Goal: Task Accomplishment & Management: Manage account settings

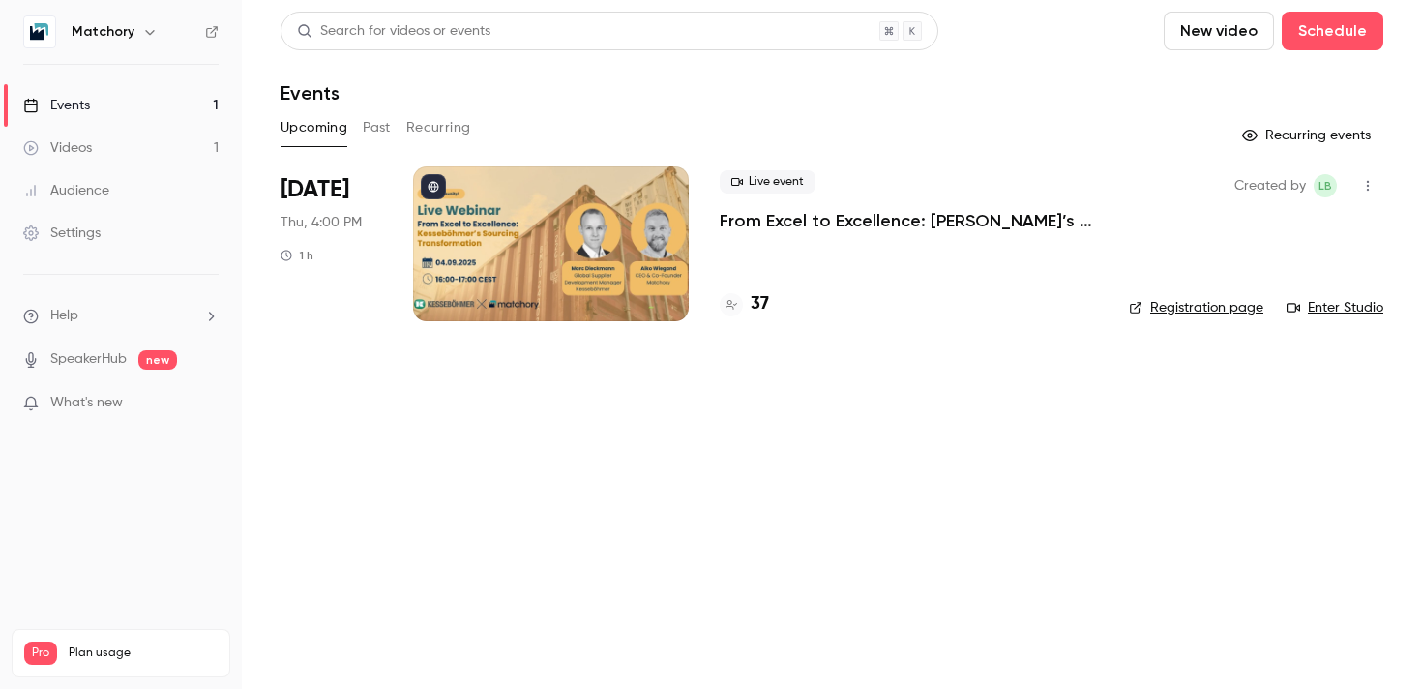
click at [506, 290] on div at bounding box center [551, 243] width 276 height 155
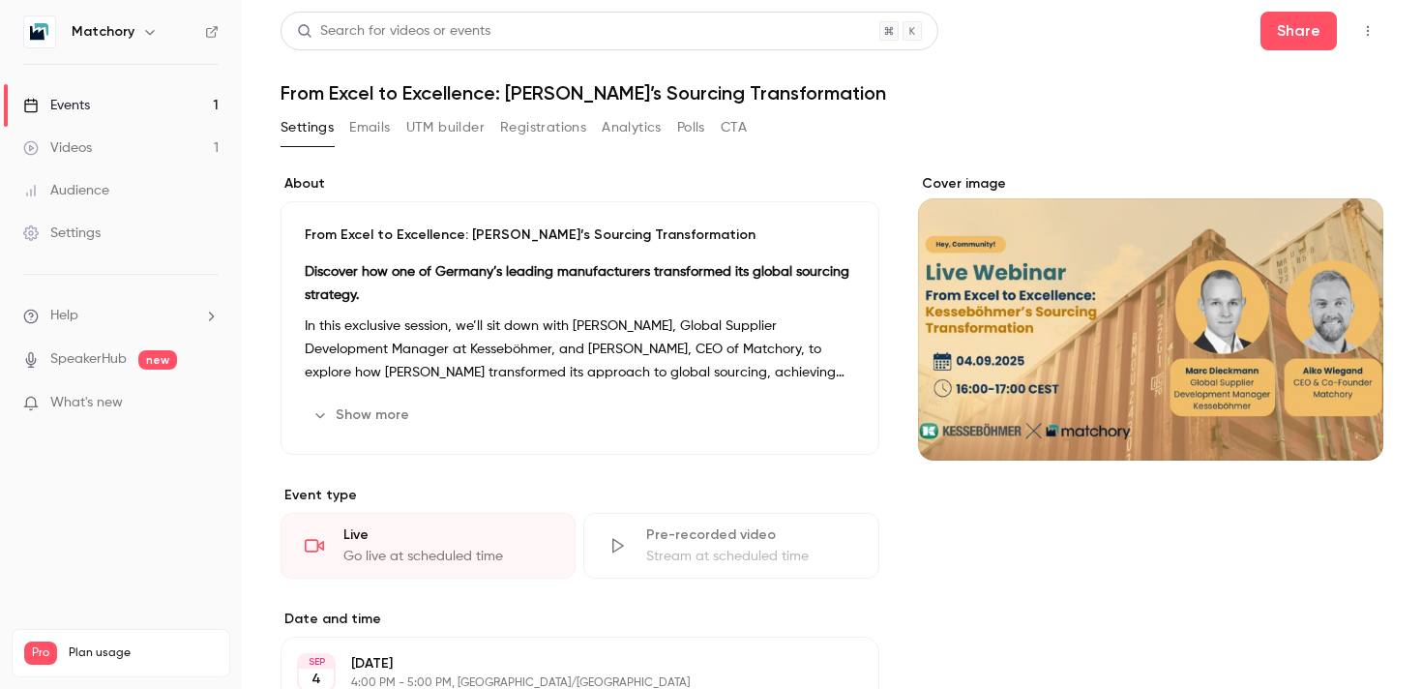
click at [541, 133] on button "Registrations" at bounding box center [543, 127] width 86 height 31
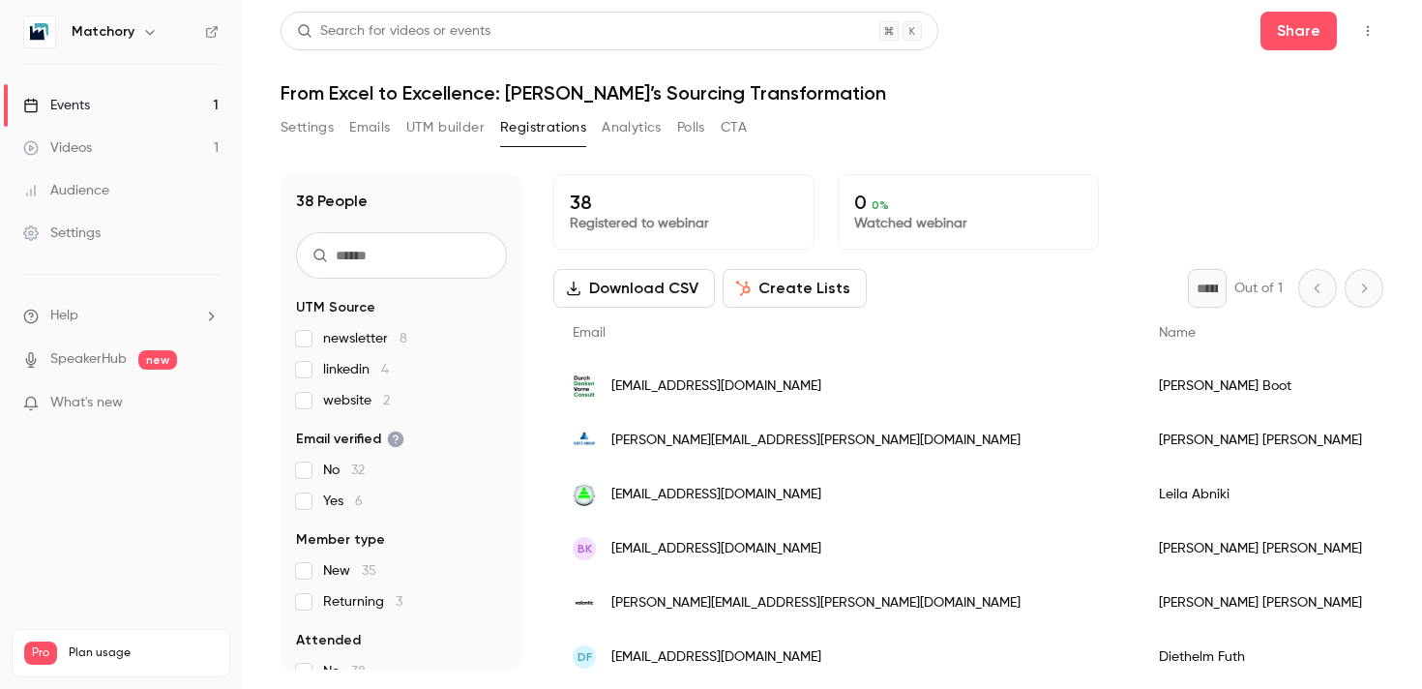
click at [304, 126] on button "Settings" at bounding box center [307, 127] width 53 height 31
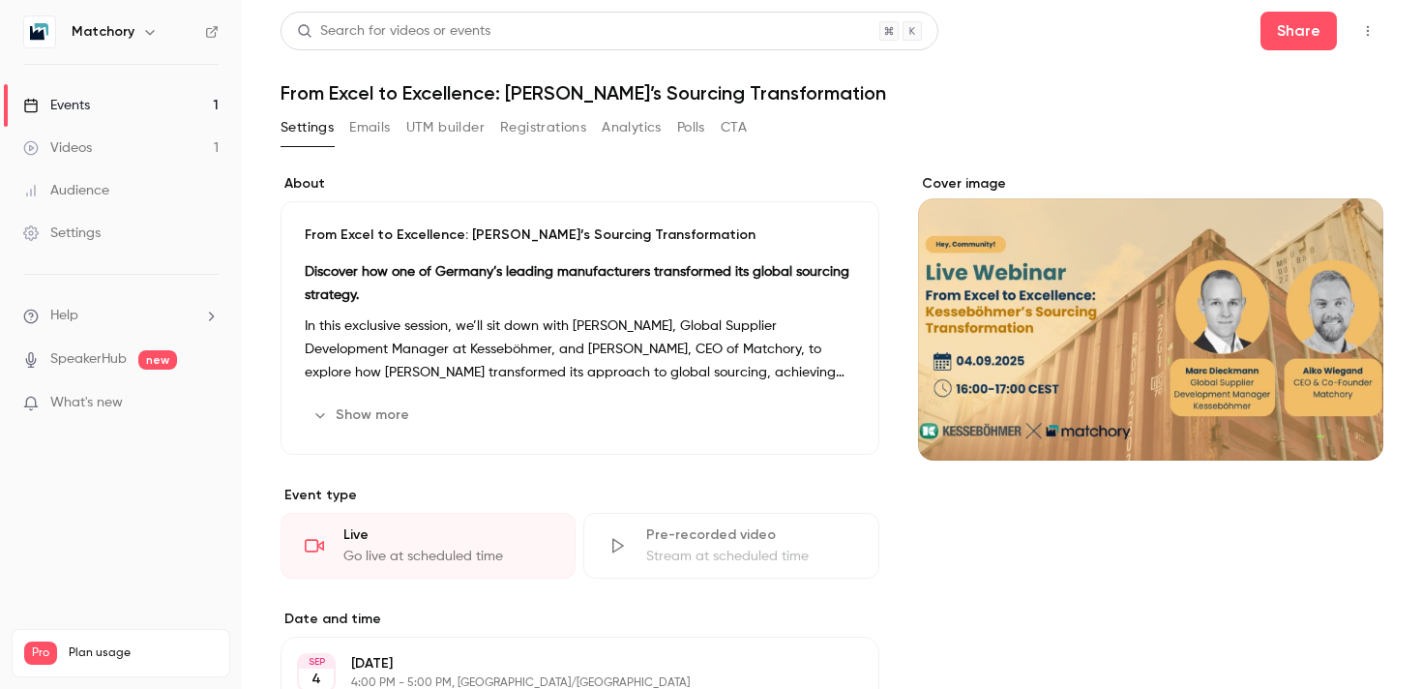
click at [364, 136] on button "Emails" at bounding box center [369, 127] width 41 height 31
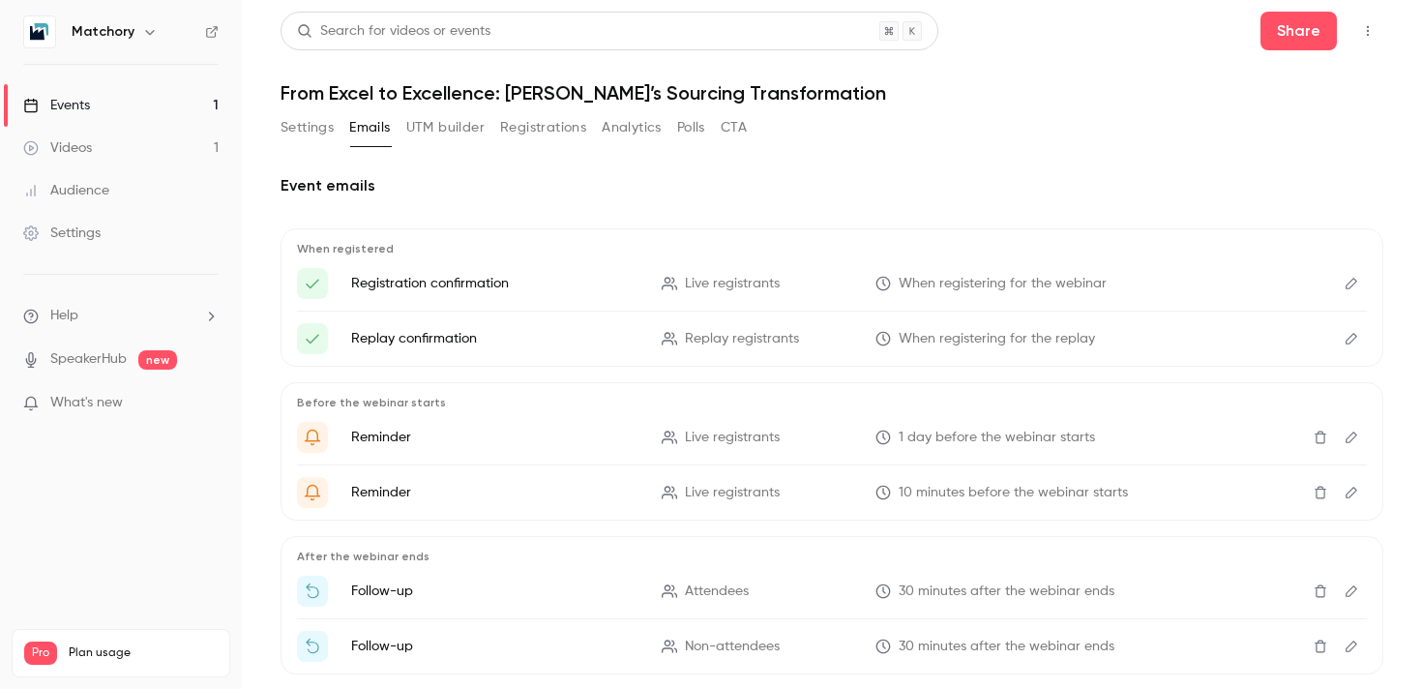
click at [458, 139] on button "UTM builder" at bounding box center [445, 127] width 78 height 31
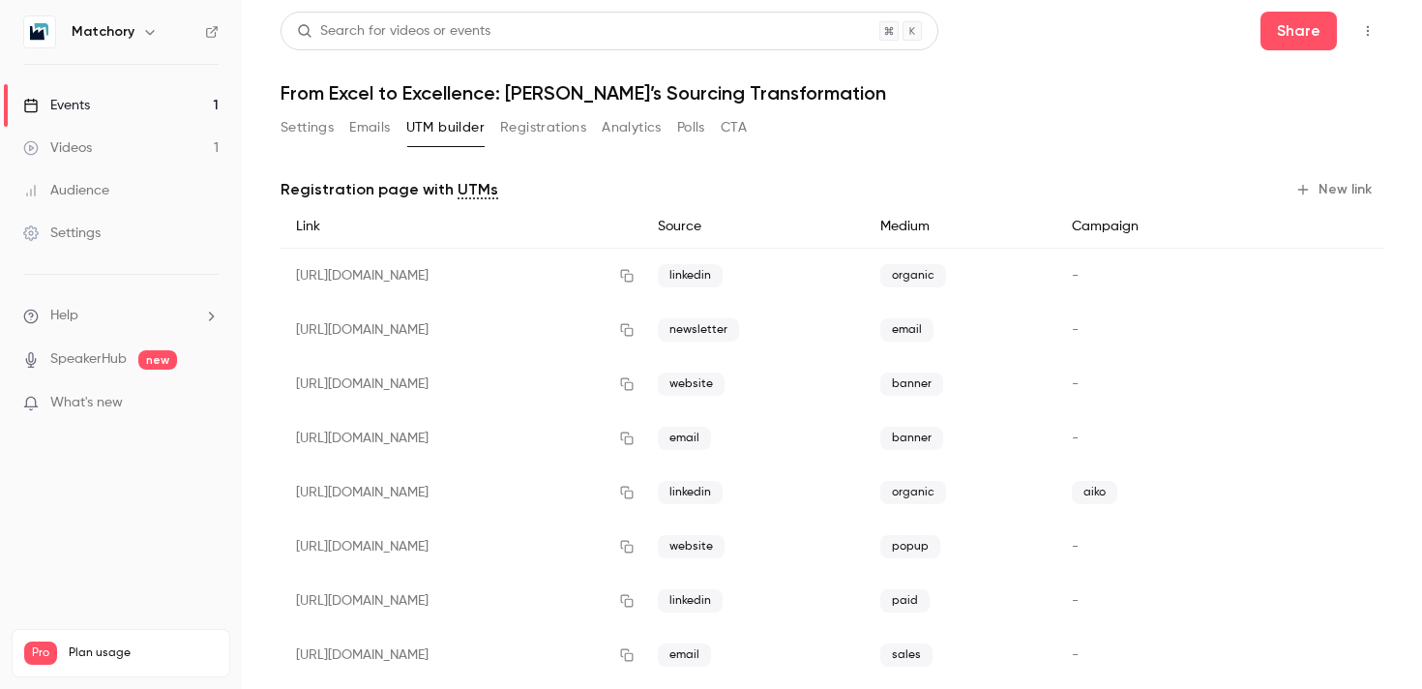
click at [281, 131] on button "Settings" at bounding box center [307, 127] width 53 height 31
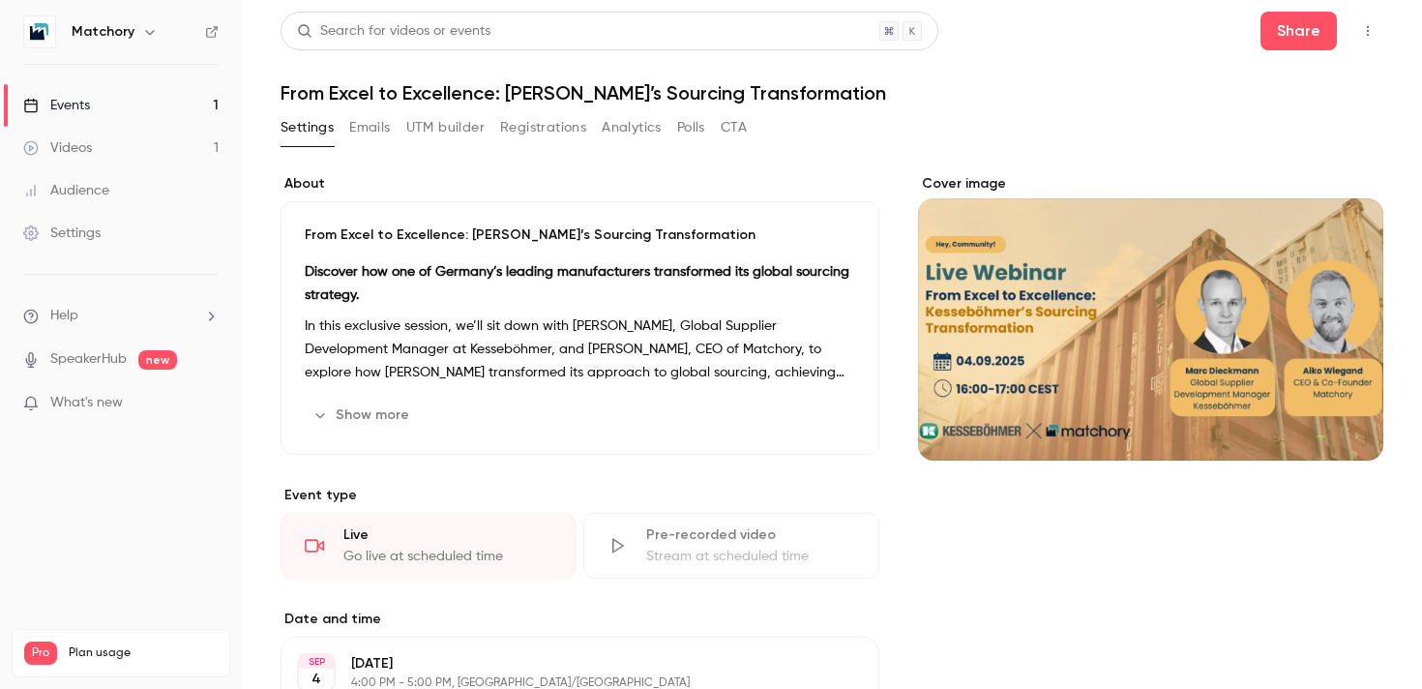
click at [359, 133] on button "Emails" at bounding box center [369, 127] width 41 height 31
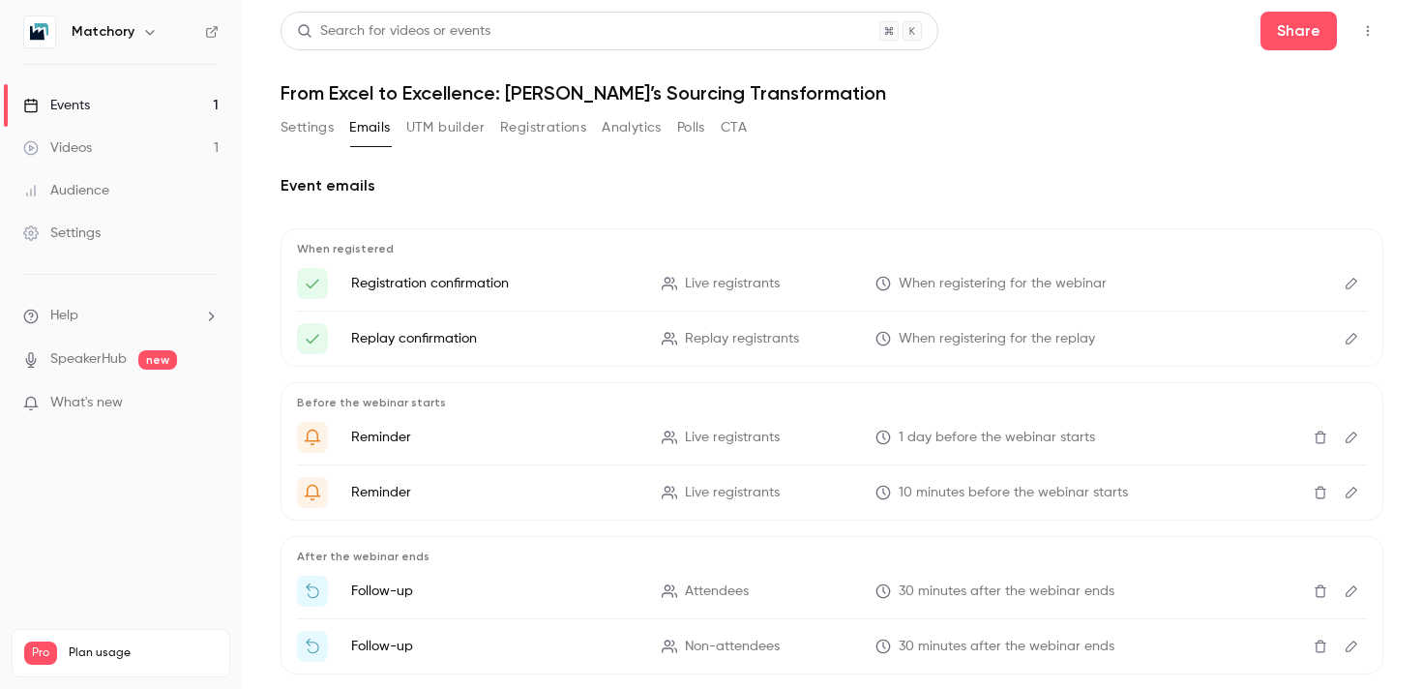
click at [423, 128] on button "UTM builder" at bounding box center [445, 127] width 78 height 31
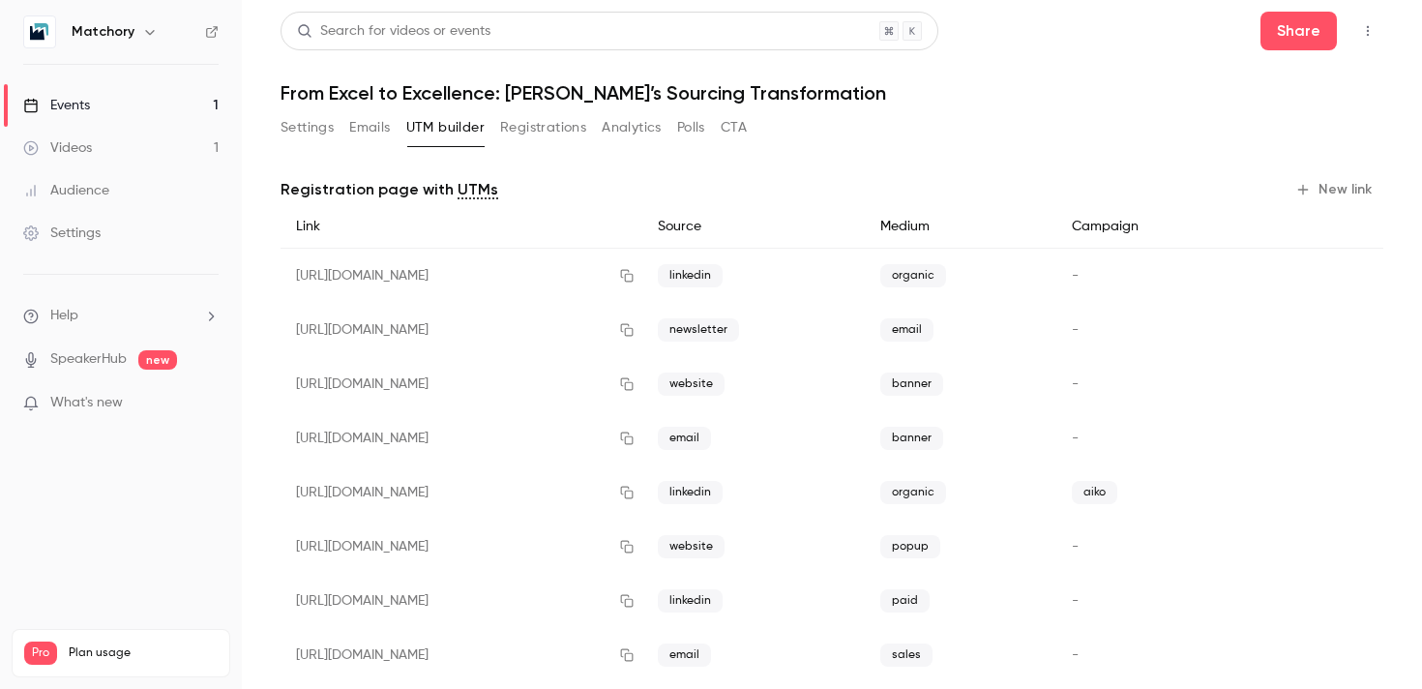
click at [517, 139] on button "Registrations" at bounding box center [543, 127] width 86 height 31
